Goal: Task Accomplishment & Management: Complete application form

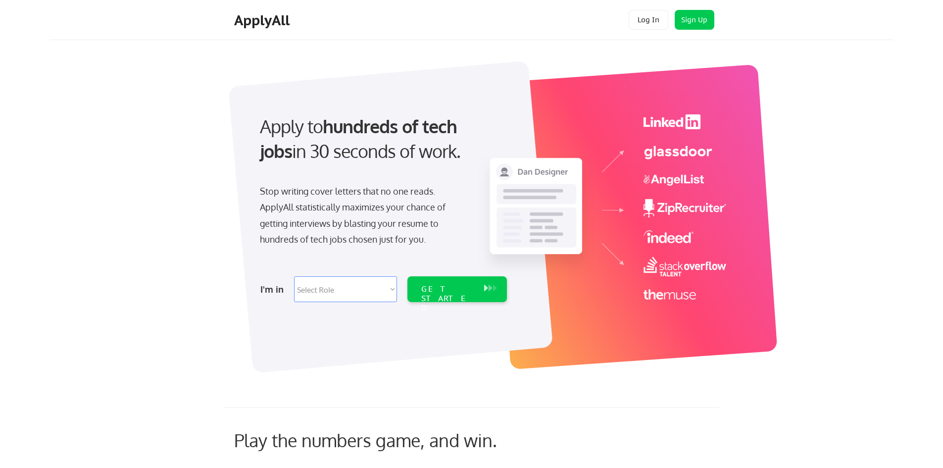
click at [353, 289] on select "Select Role Software Engineering Product Management Customer Success Sales UI/U…" at bounding box center [345, 289] width 103 height 26
select select ""customer_support""
click at [294, 276] on select "Select Role Software Engineering Product Management Customer Success Sales UI/U…" at bounding box center [345, 289] width 103 height 26
select select ""customer_support""
click at [441, 291] on div "GET STARTED" at bounding box center [447, 298] width 53 height 29
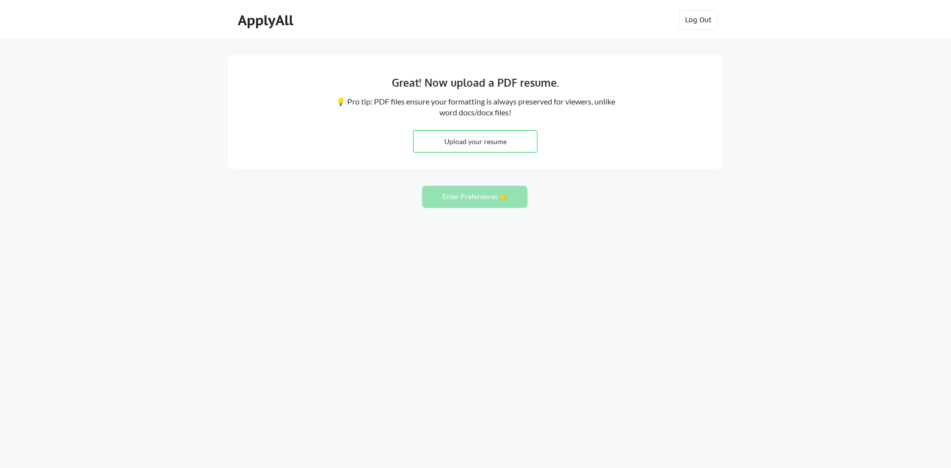
click at [505, 142] on input "file" at bounding box center [474, 141] width 123 height 21
type input "C:\fakepath\[PERSON_NAME] Pelayo_resume.pdf"
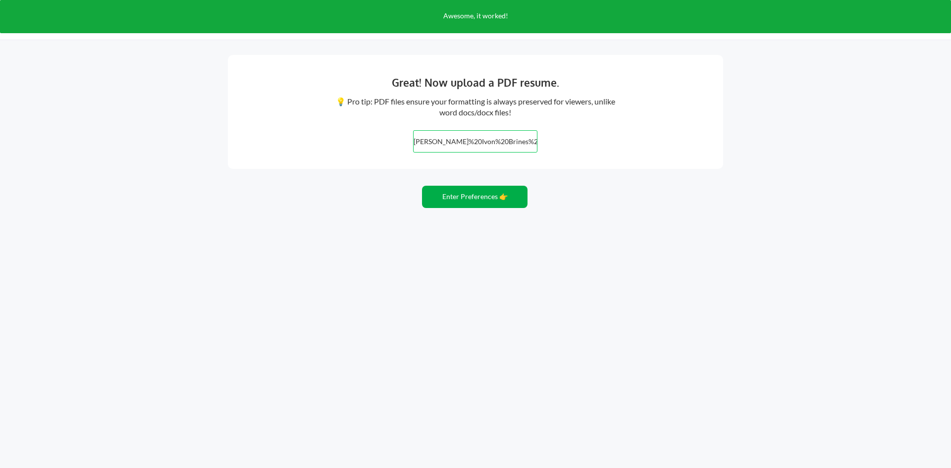
click at [497, 195] on button "Enter Preferences 👉" at bounding box center [474, 197] width 105 height 22
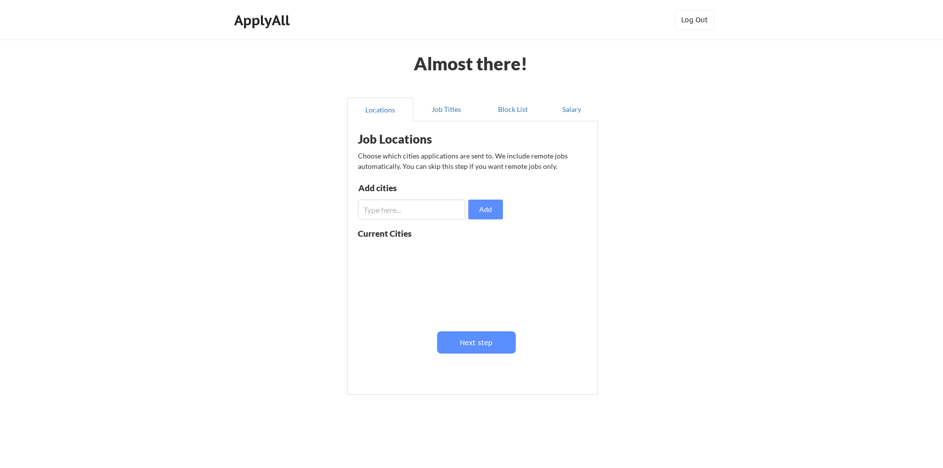
click at [444, 208] on input "input" at bounding box center [411, 210] width 107 height 20
click at [453, 114] on button "Job Titles" at bounding box center [446, 110] width 66 height 24
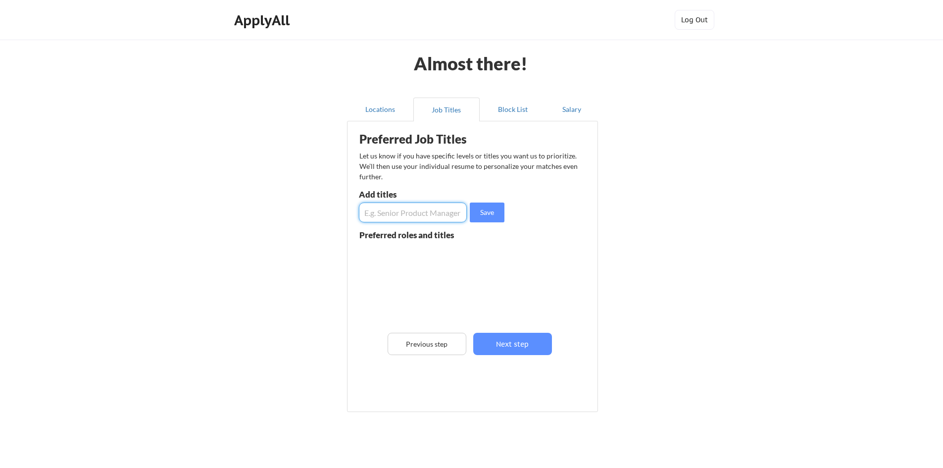
click at [441, 213] on input "input" at bounding box center [413, 213] width 108 height 20
click at [506, 109] on button "Block List" at bounding box center [513, 110] width 66 height 24
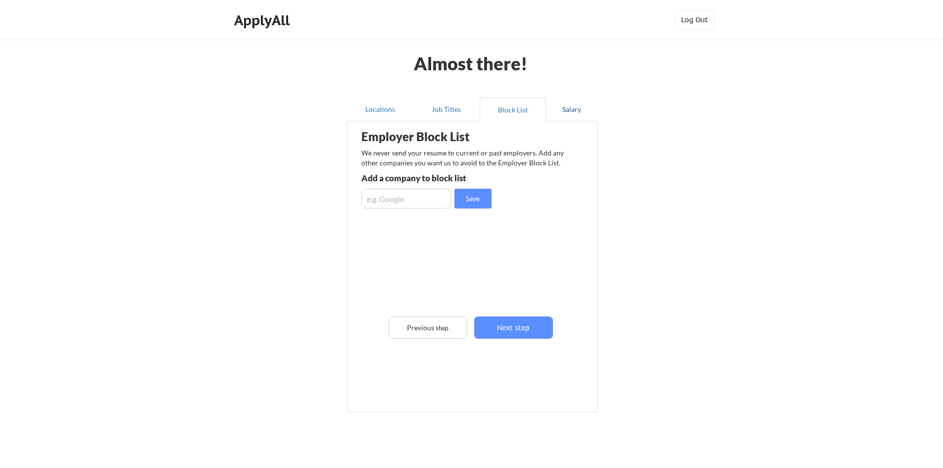
click at [563, 111] on button "Salary" at bounding box center [572, 110] width 52 height 24
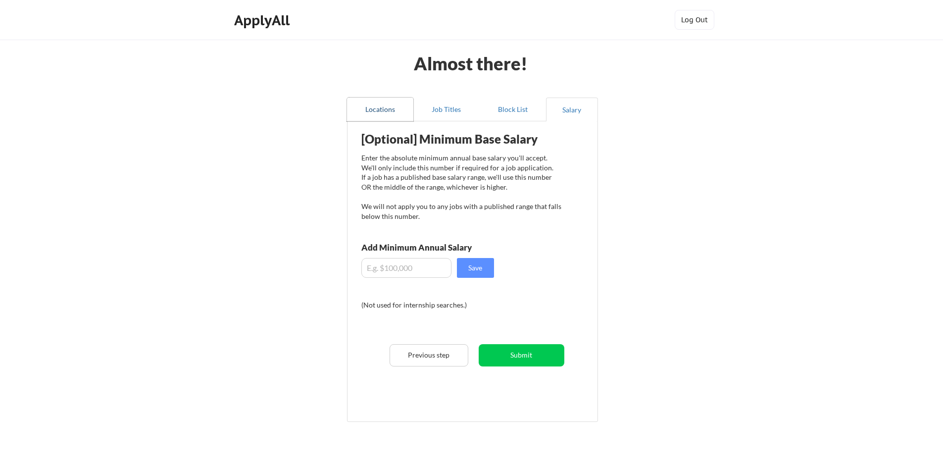
click at [384, 112] on button "Locations" at bounding box center [380, 110] width 66 height 24
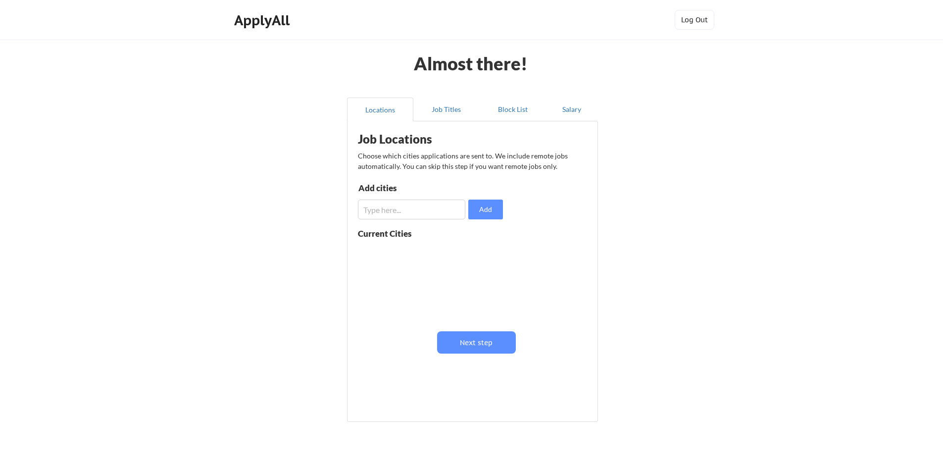
click at [434, 212] on input "input" at bounding box center [411, 210] width 107 height 20
click at [473, 212] on button "Add" at bounding box center [485, 210] width 35 height 20
click at [427, 206] on input "input" at bounding box center [411, 210] width 107 height 20
type input "r"
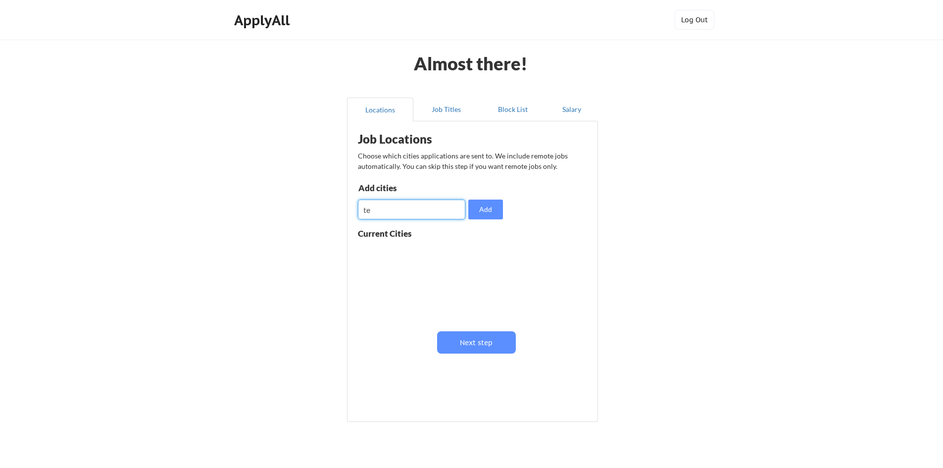
type input "t"
type input "united states"
click at [483, 206] on button "Add" at bounding box center [485, 210] width 35 height 20
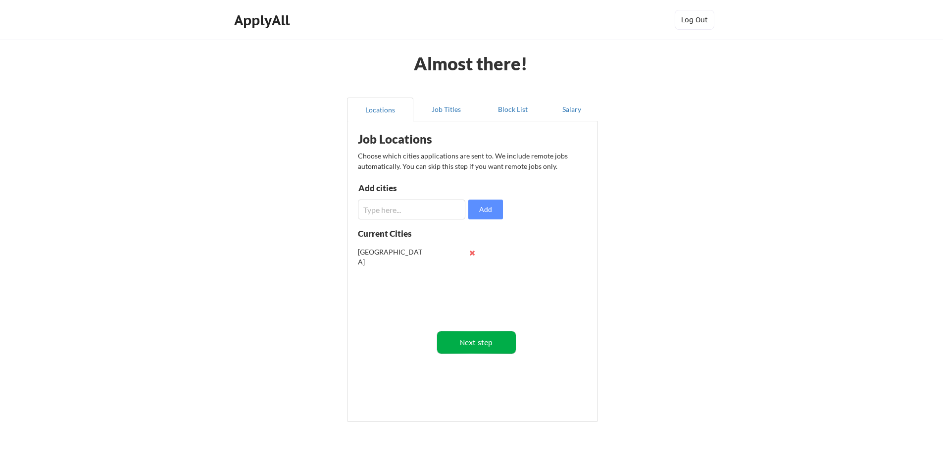
click at [475, 345] on button "Next step" at bounding box center [476, 342] width 79 height 22
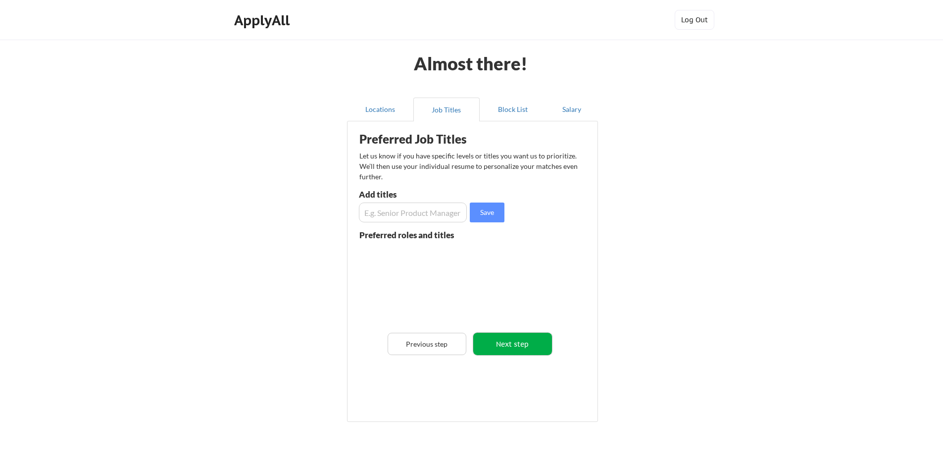
click at [515, 340] on button "Next step" at bounding box center [512, 344] width 79 height 22
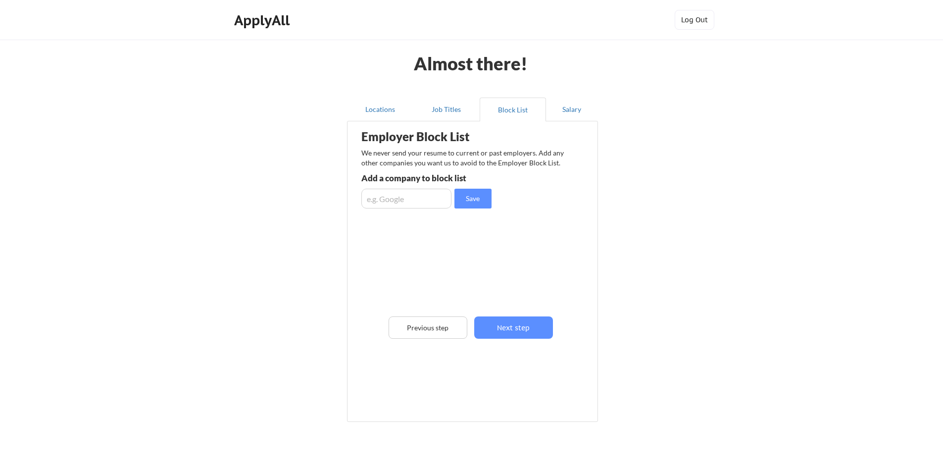
click at [515, 340] on div "Employer Block List We never send your resume to current or past employers. Add…" at bounding box center [473, 252] width 240 height 256
click at [515, 329] on button "Next step" at bounding box center [513, 327] width 79 height 22
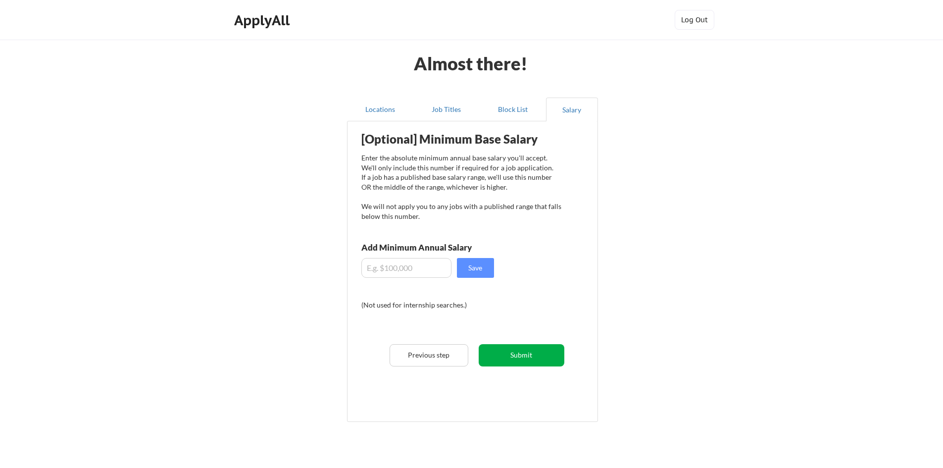
click at [519, 358] on button "Submit" at bounding box center [522, 355] width 86 height 22
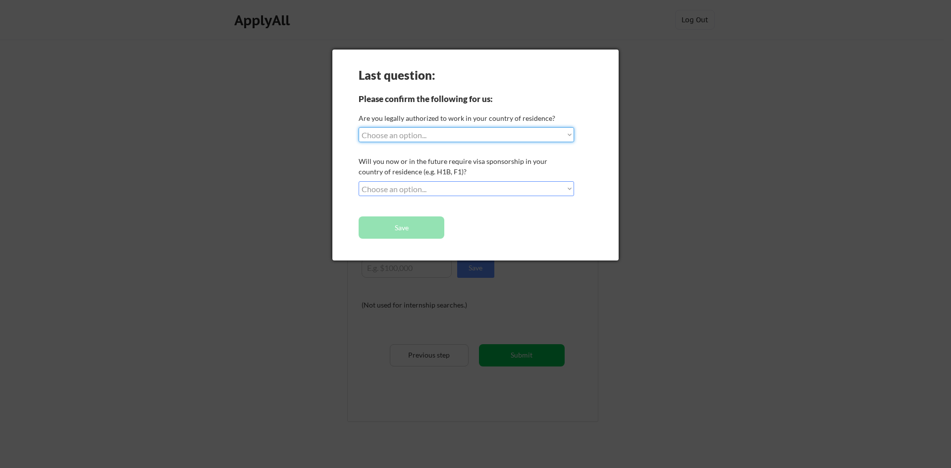
click at [487, 138] on select "Choose an option... Yes, I am a US Citizen Yes, I am a Canadian Citizen Yes, I …" at bounding box center [466, 134] width 215 height 15
click at [653, 126] on div at bounding box center [475, 234] width 951 height 468
